Goal: Answer question/provide support

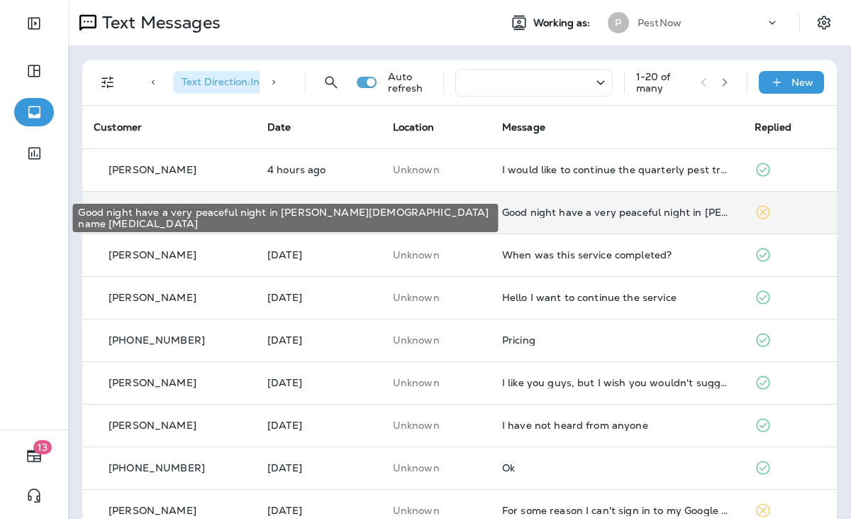
click at [652, 217] on div "Good night have a very peaceful night in [PERSON_NAME][DEMOGRAPHIC_DATA] name […" at bounding box center [617, 211] width 230 height 11
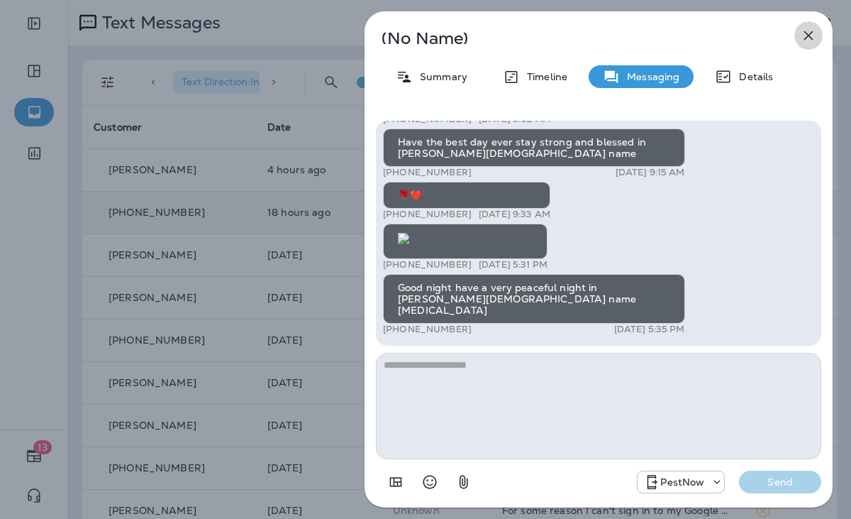
click at [803, 36] on icon "button" at bounding box center [808, 35] width 17 height 17
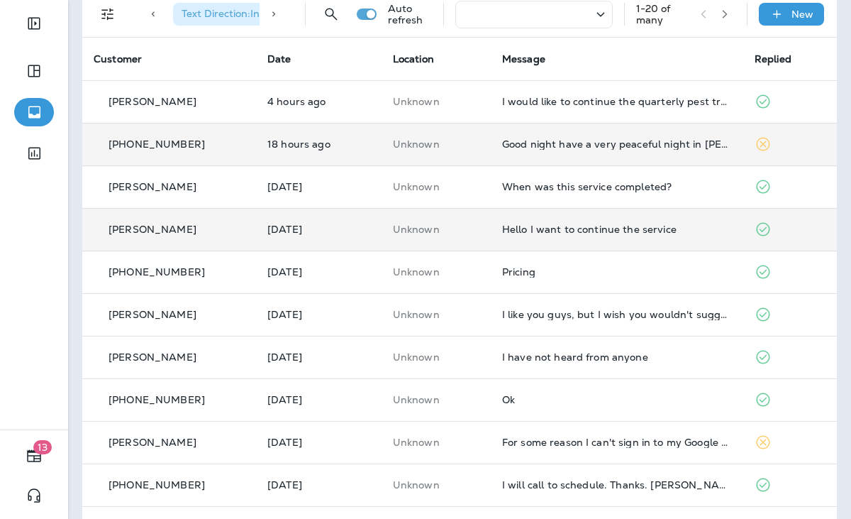
scroll to position [142, 0]
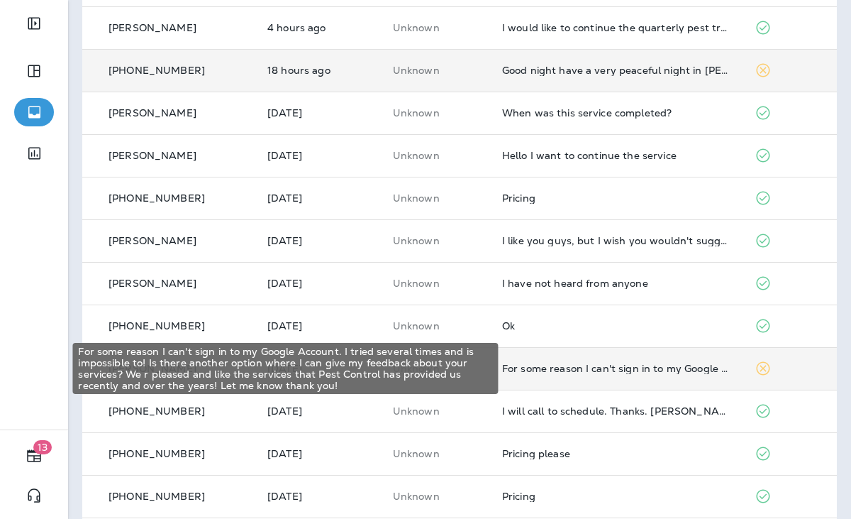
click at [607, 372] on div "For some reason I can't sign in to my Google Account. I tried several times and…" at bounding box center [617, 367] width 230 height 11
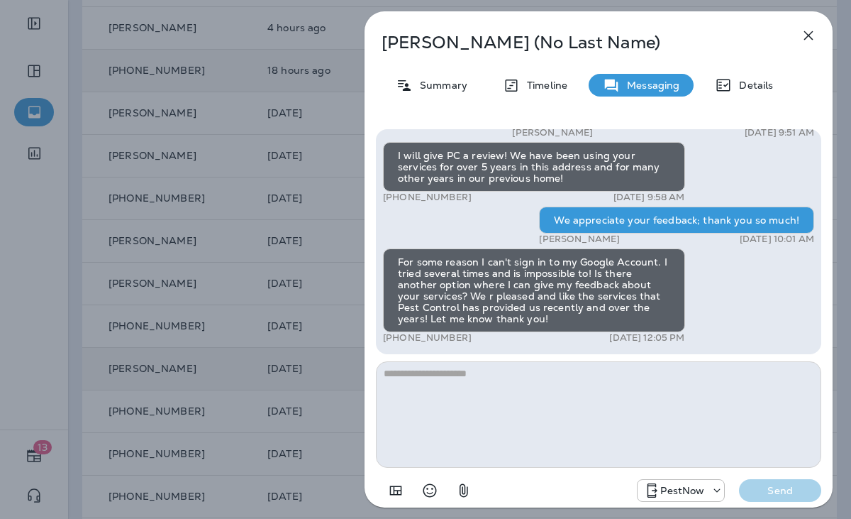
click at [512, 450] on textarea at bounding box center [598, 414] width 445 height 106
click at [804, 33] on icon "button" at bounding box center [808, 35] width 17 height 17
